Goal: Information Seeking & Learning: Compare options

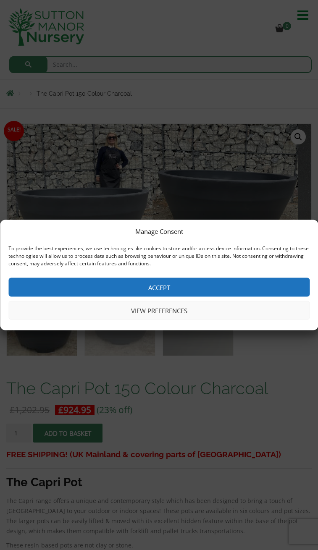
click at [138, 297] on button "Accept" at bounding box center [158, 287] width 301 height 19
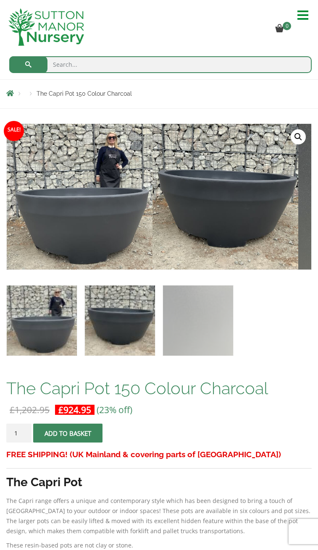
click at [85, 356] on img at bounding box center [120, 321] width 70 height 70
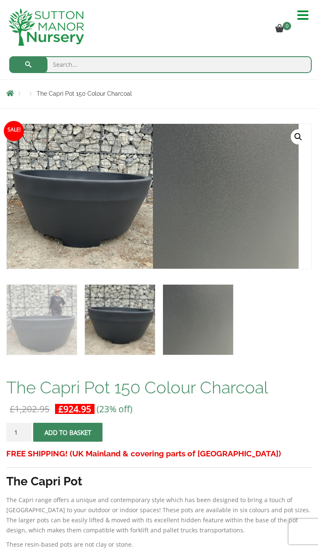
click at [163, 355] on img at bounding box center [198, 320] width 70 height 70
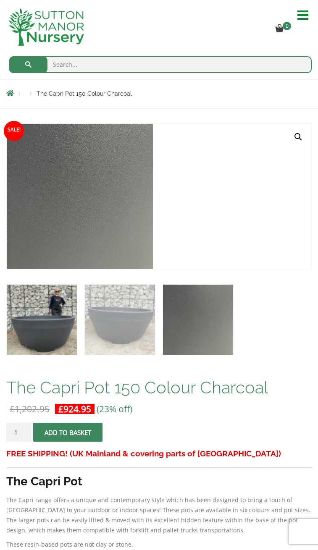
click at [18, 355] on img at bounding box center [42, 320] width 70 height 70
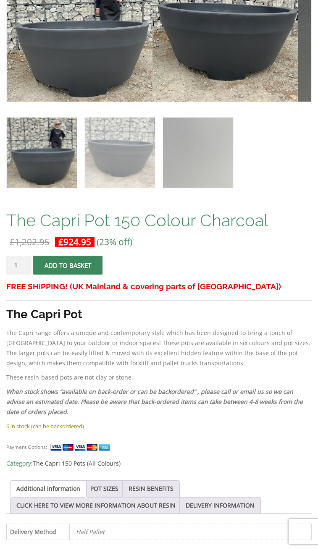
scroll to position [168, 0]
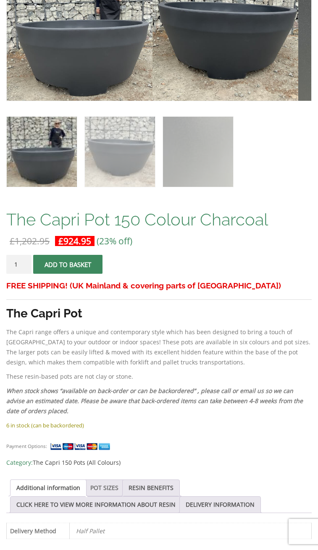
click at [101, 480] on link "POT SIZES" at bounding box center [104, 488] width 28 height 16
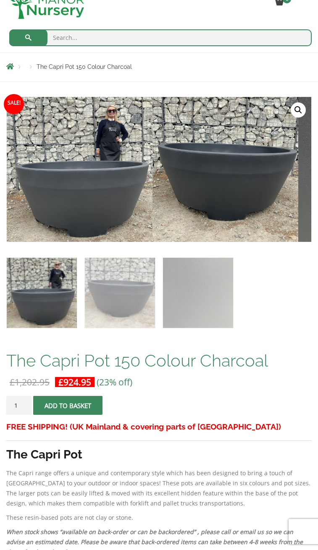
scroll to position [0, 0]
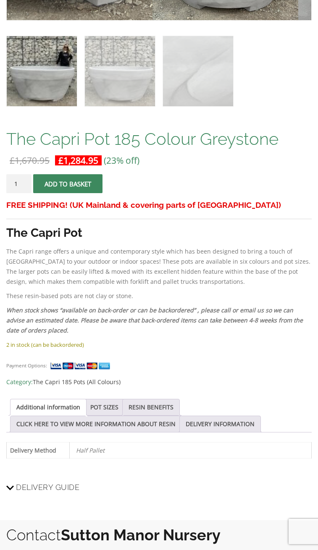
scroll to position [252, 0]
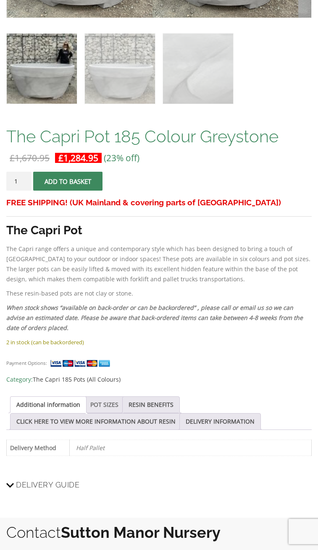
click at [105, 397] on link "POT SIZES" at bounding box center [104, 405] width 28 height 16
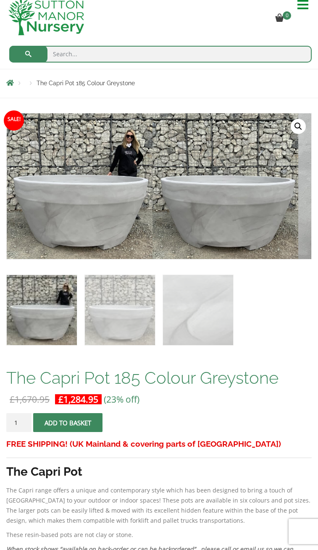
scroll to position [0, 0]
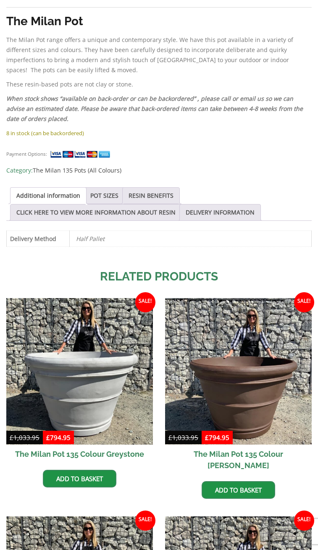
scroll to position [336, 0]
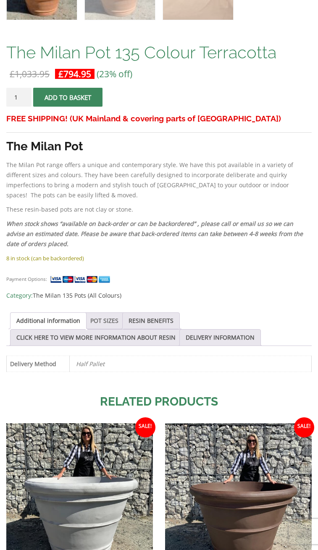
click at [107, 313] on link "POT SIZES" at bounding box center [104, 321] width 28 height 16
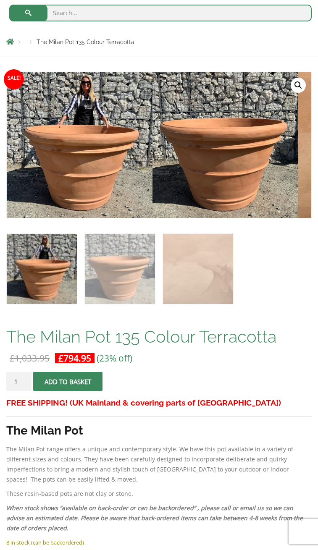
scroll to position [0, 0]
